Goal: Task Accomplishment & Management: Use online tool/utility

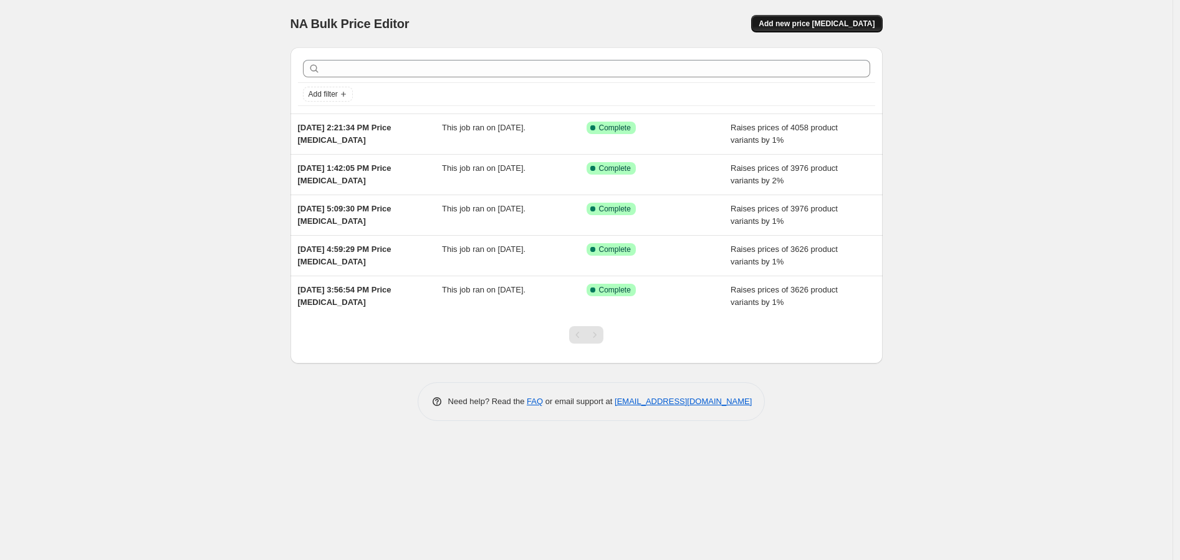
click at [820, 31] on button "Add new price [MEDICAL_DATA]" at bounding box center [816, 23] width 131 height 17
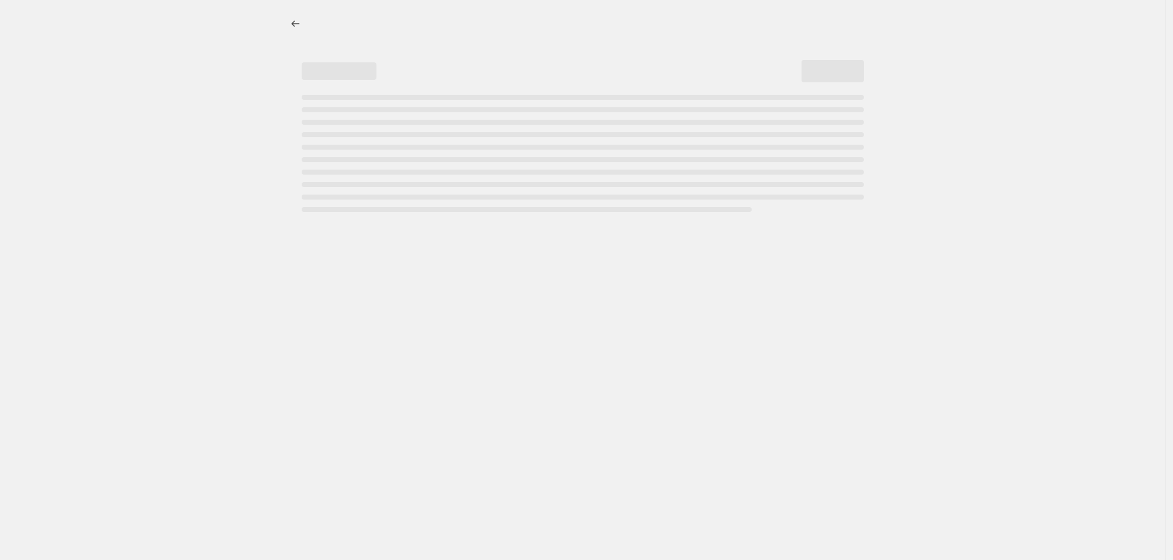
select select "percentage"
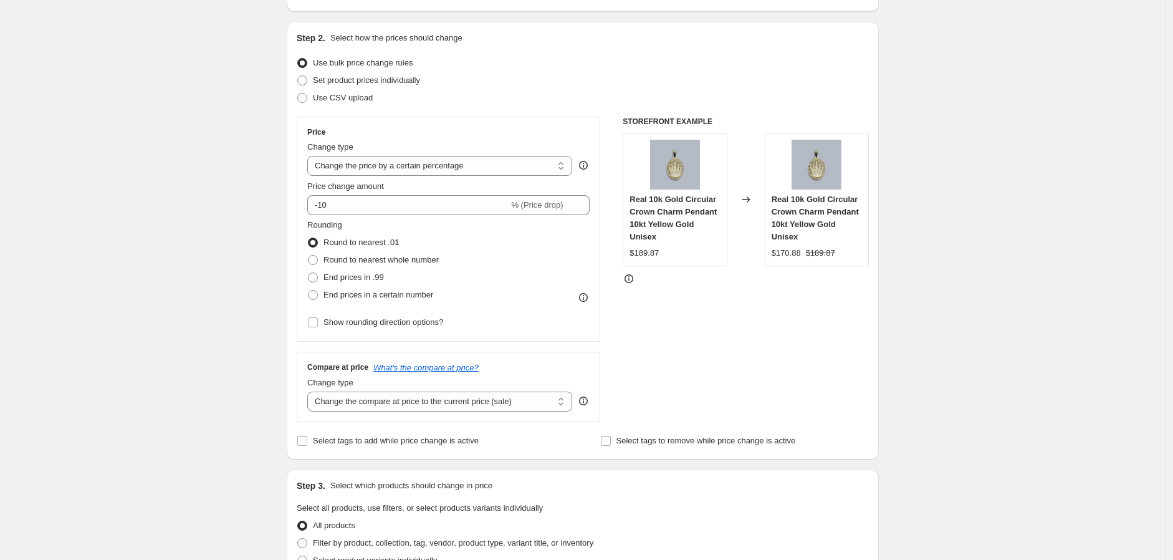
scroll to position [138, 0]
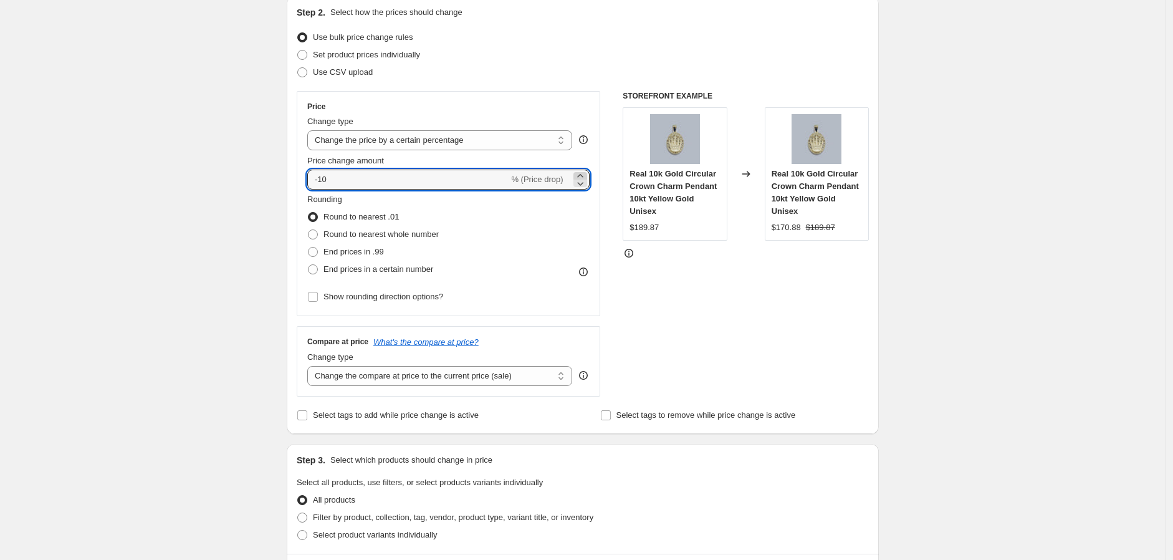
click at [581, 175] on icon at bounding box center [580, 175] width 12 height 12
type input "-9"
drag, startPoint x: 331, startPoint y: 183, endPoint x: 280, endPoint y: 187, distance: 50.6
click at [280, 187] on div "Step 1. Optionally give your price change job a title (eg "March 30% off sale o…" at bounding box center [578, 475] width 602 height 1152
click at [584, 173] on icon at bounding box center [580, 175] width 12 height 12
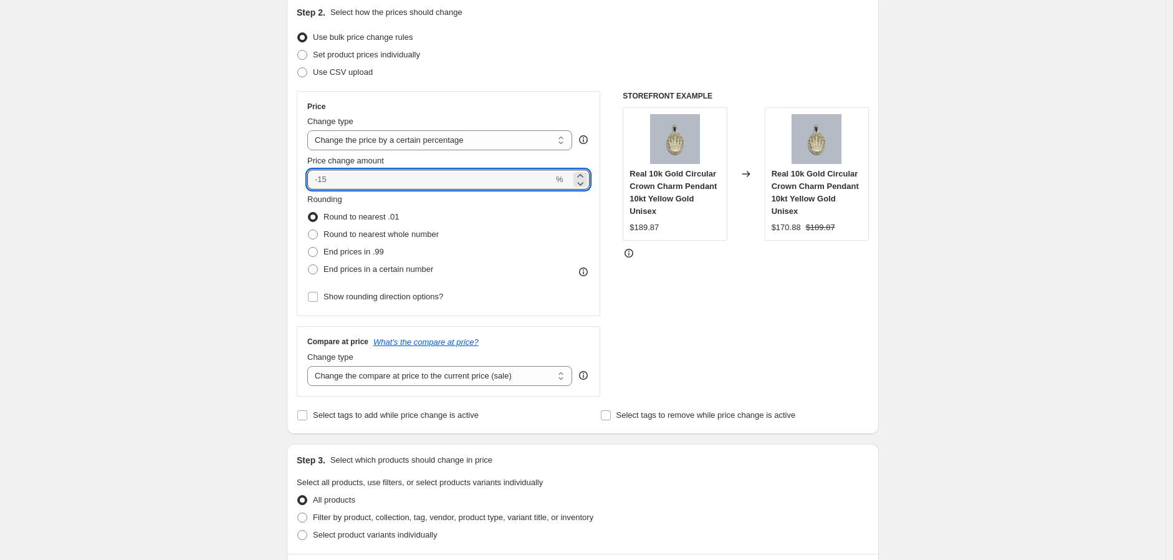
type input "1"
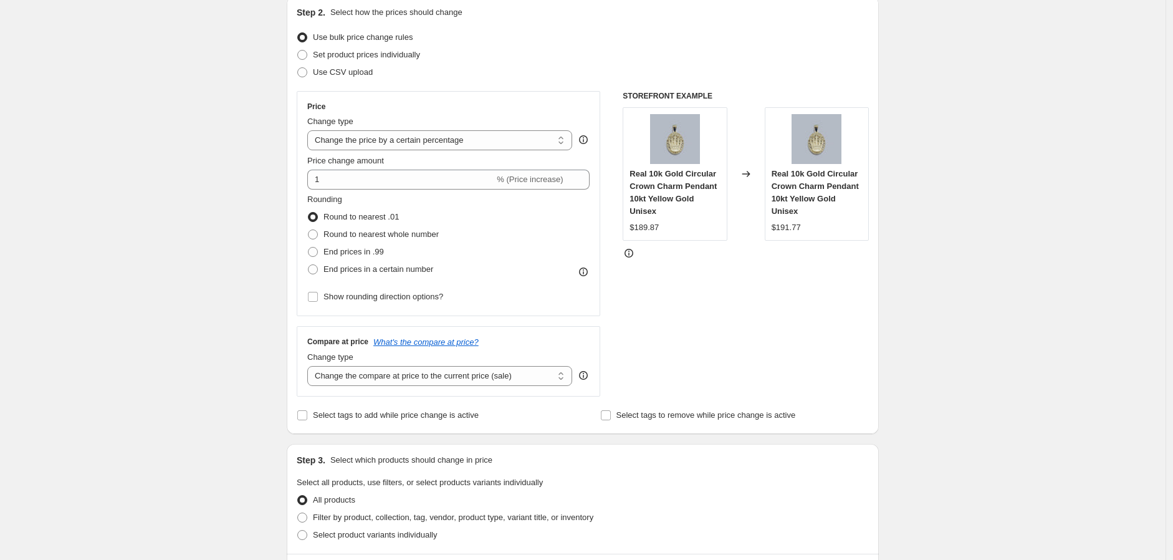
click at [251, 222] on div "Create new price change job. This page is ready Create new price change job Dra…" at bounding box center [582, 495] width 1165 height 1266
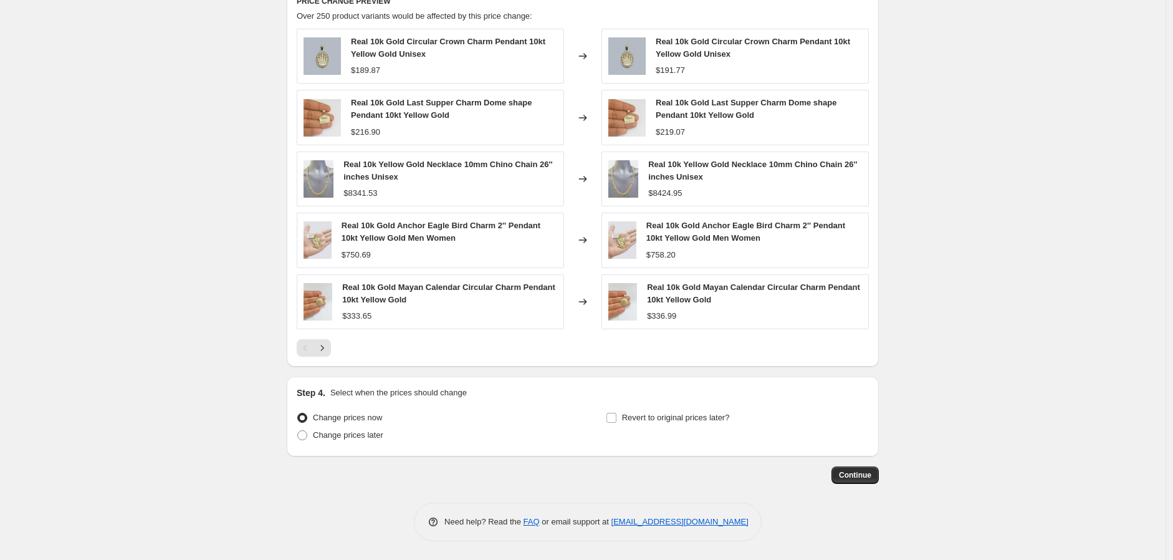
scroll to position [707, 0]
click at [870, 468] on button "Continue" at bounding box center [854, 474] width 47 height 17
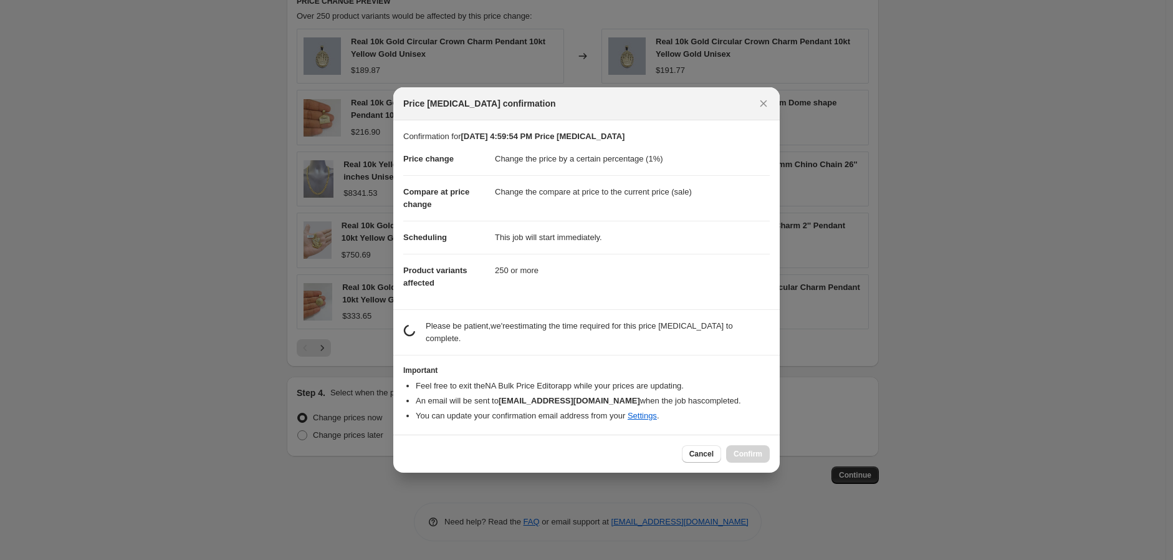
scroll to position [0, 0]
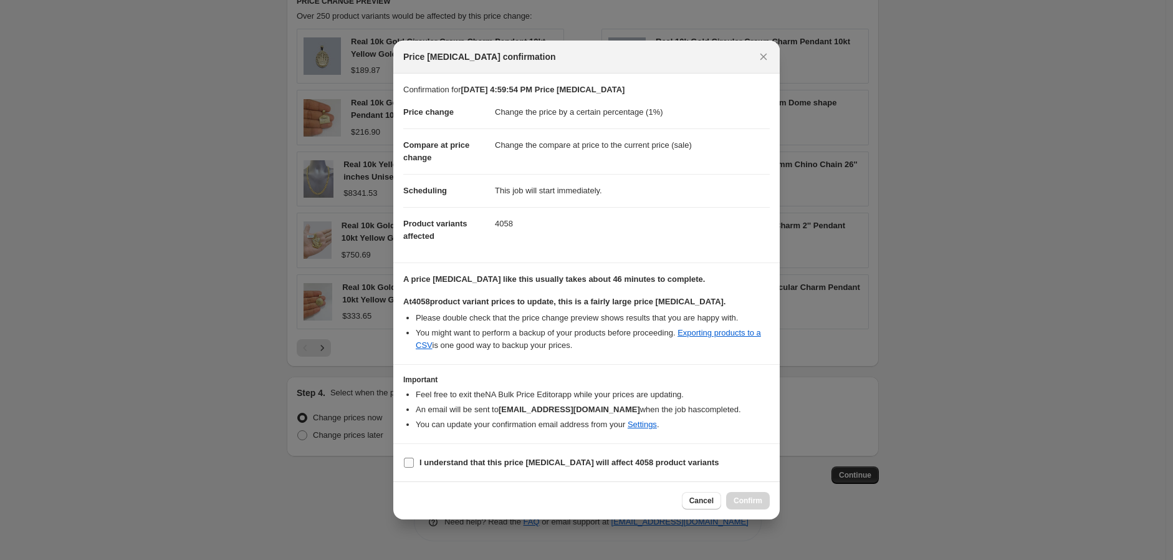
click at [405, 463] on input "I understand that this price change job will affect 4058 product variants" at bounding box center [409, 462] width 10 height 10
checkbox input "true"
click at [744, 500] on span "Confirm" at bounding box center [747, 500] width 29 height 10
